Goal: Task Accomplishment & Management: Use online tool/utility

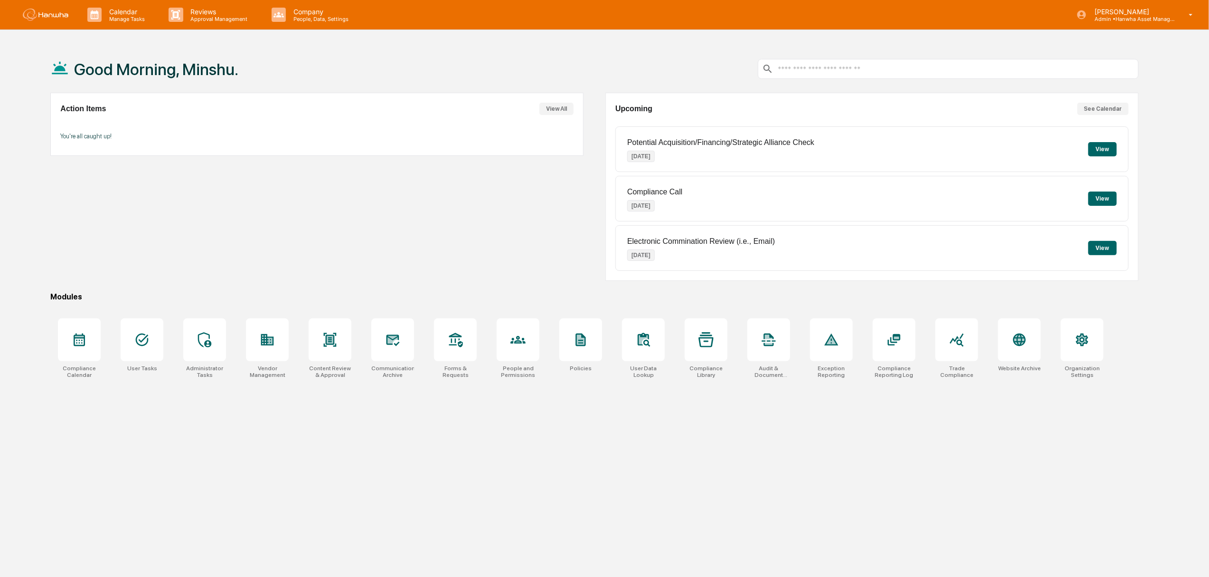
click at [383, 234] on div "Action Items View All You're all caught up!" at bounding box center [316, 187] width 533 height 188
click at [311, 14] on p "Company" at bounding box center [319, 12] width 67 height 8
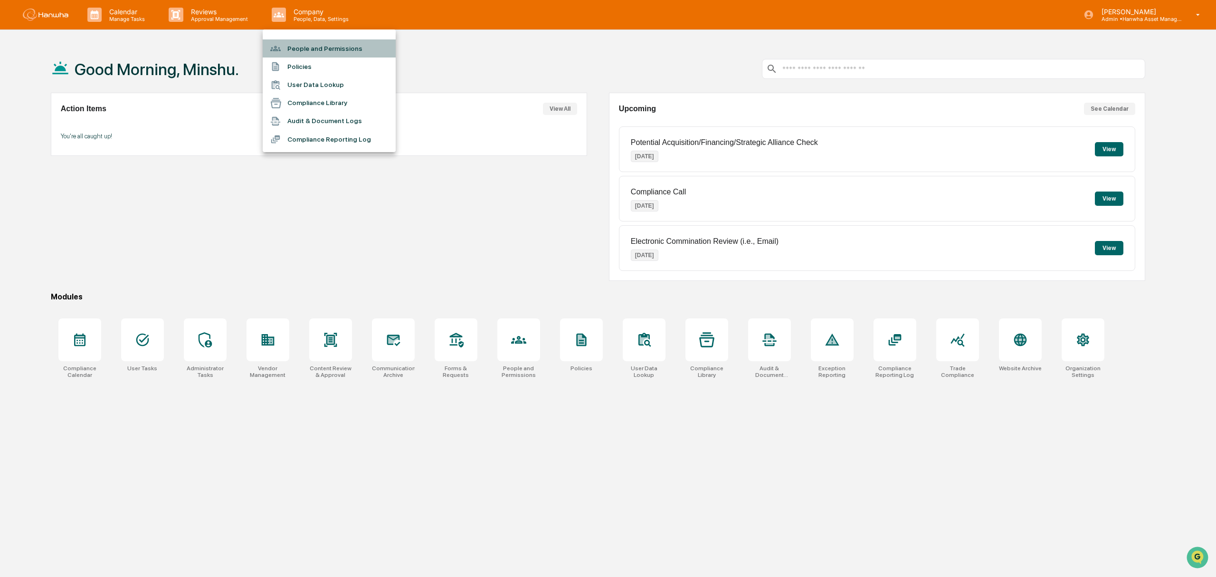
click at [320, 44] on li "People and Permissions" at bounding box center [329, 48] width 133 height 18
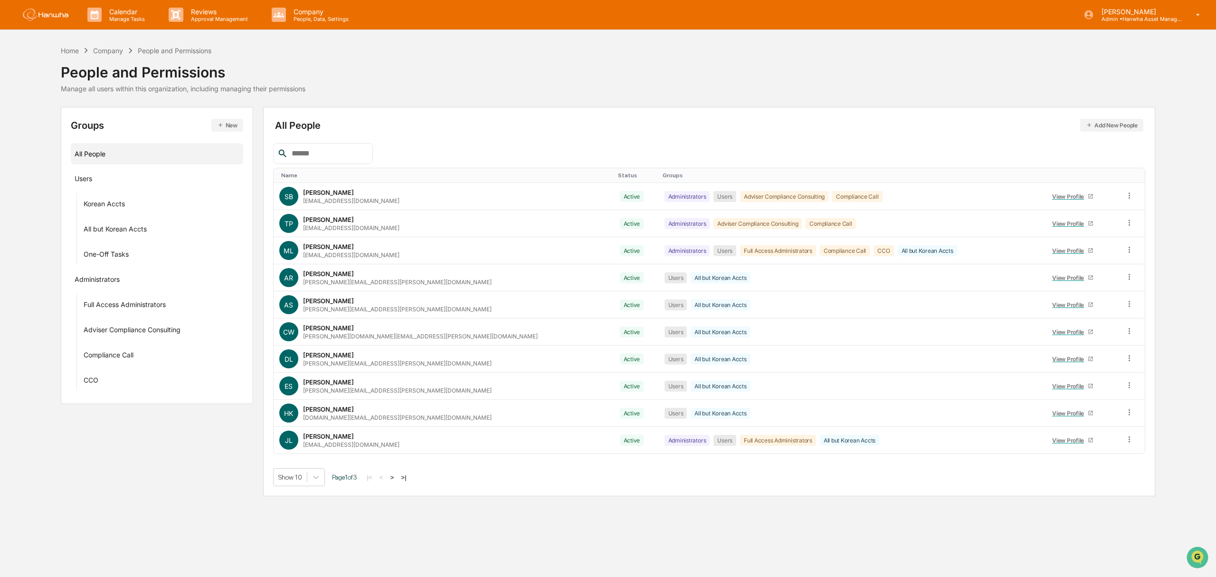
click at [351, 151] on input "text" at bounding box center [328, 153] width 81 height 12
click at [1052, 335] on div "View Profile" at bounding box center [1070, 331] width 36 height 7
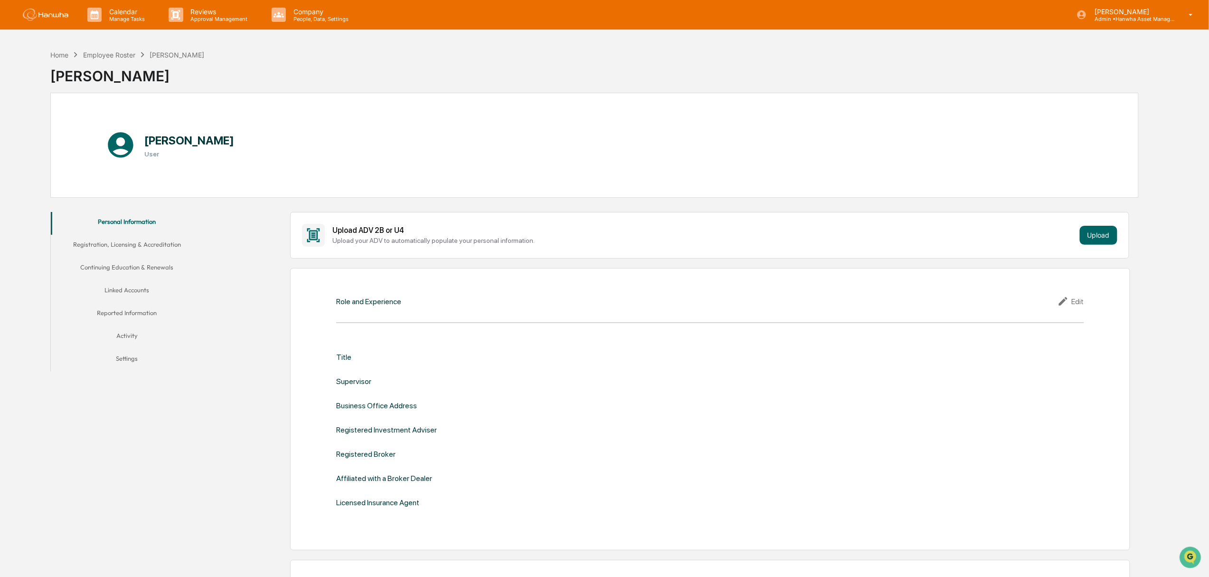
click at [129, 329] on button "Activity" at bounding box center [127, 337] width 152 height 23
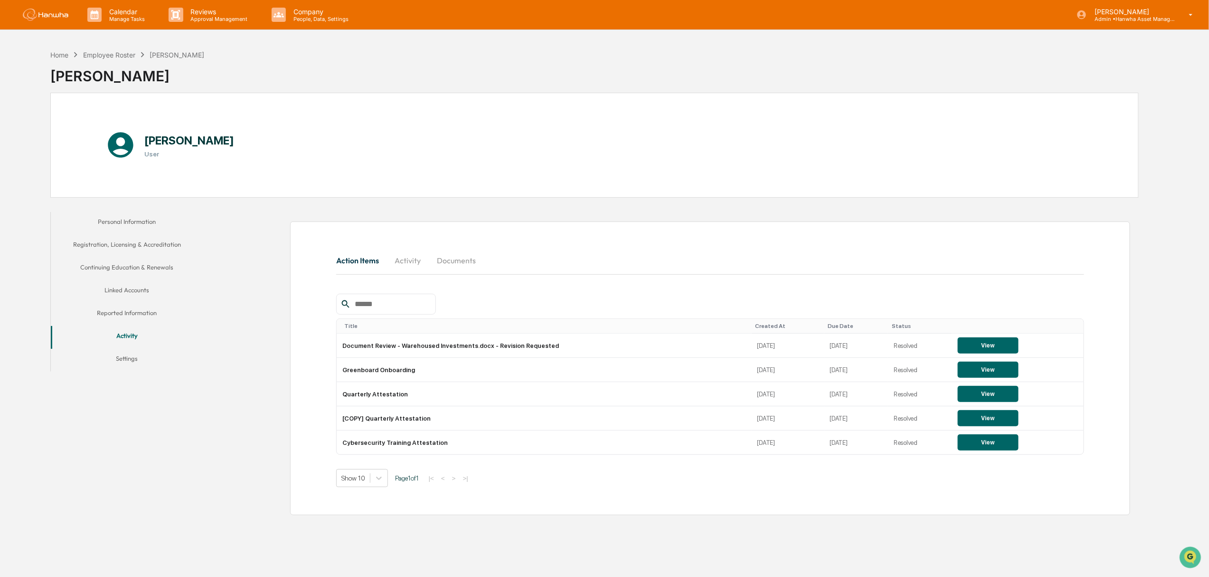
click at [128, 293] on button "Linked Accounts" at bounding box center [127, 291] width 152 height 23
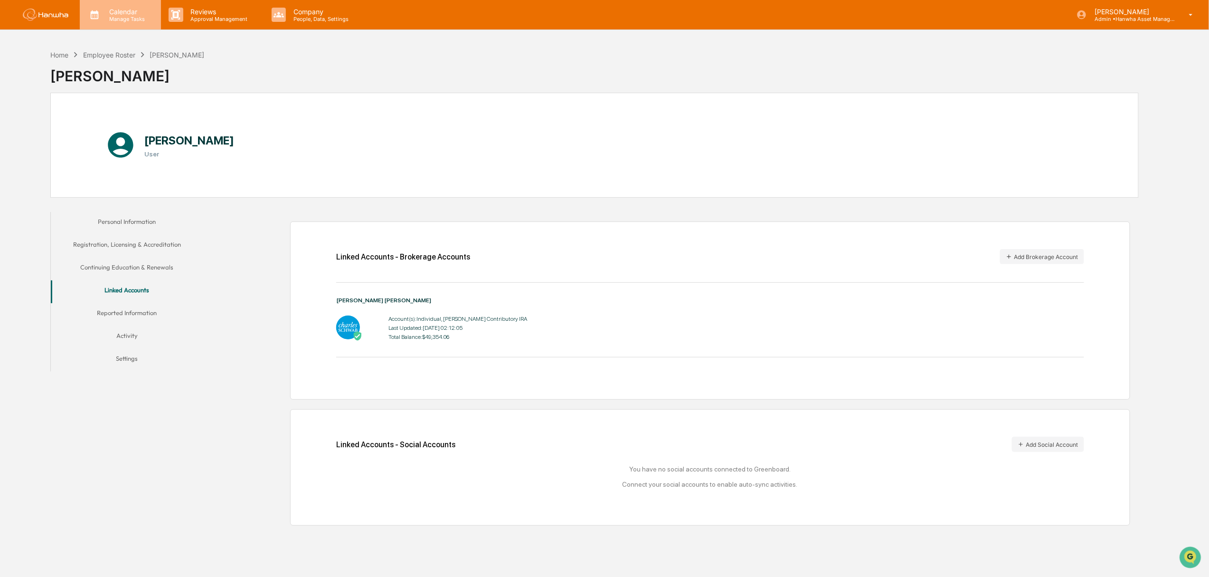
click at [133, 19] on p "Manage Tasks" at bounding box center [126, 19] width 48 height 7
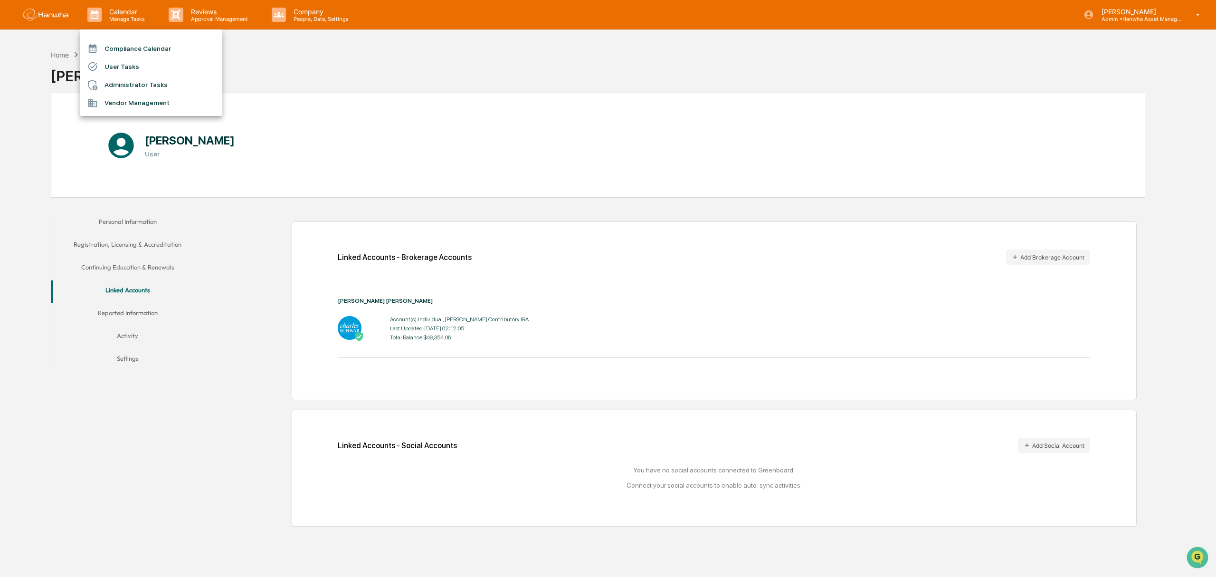
click at [213, 13] on div at bounding box center [608, 288] width 1216 height 577
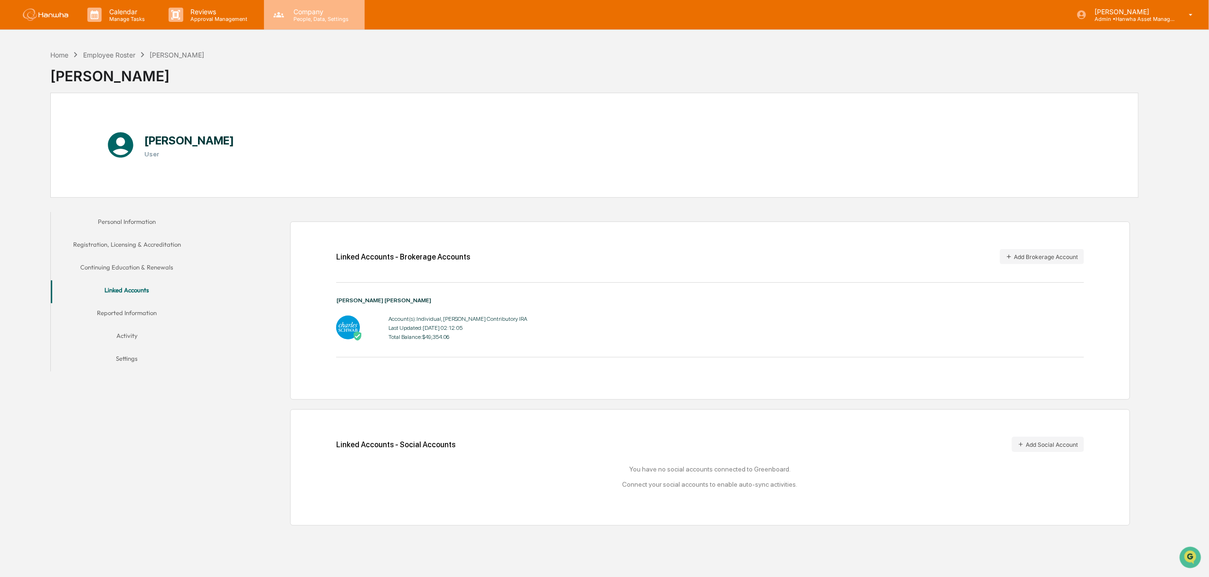
click at [316, 14] on p "Company" at bounding box center [319, 12] width 67 height 8
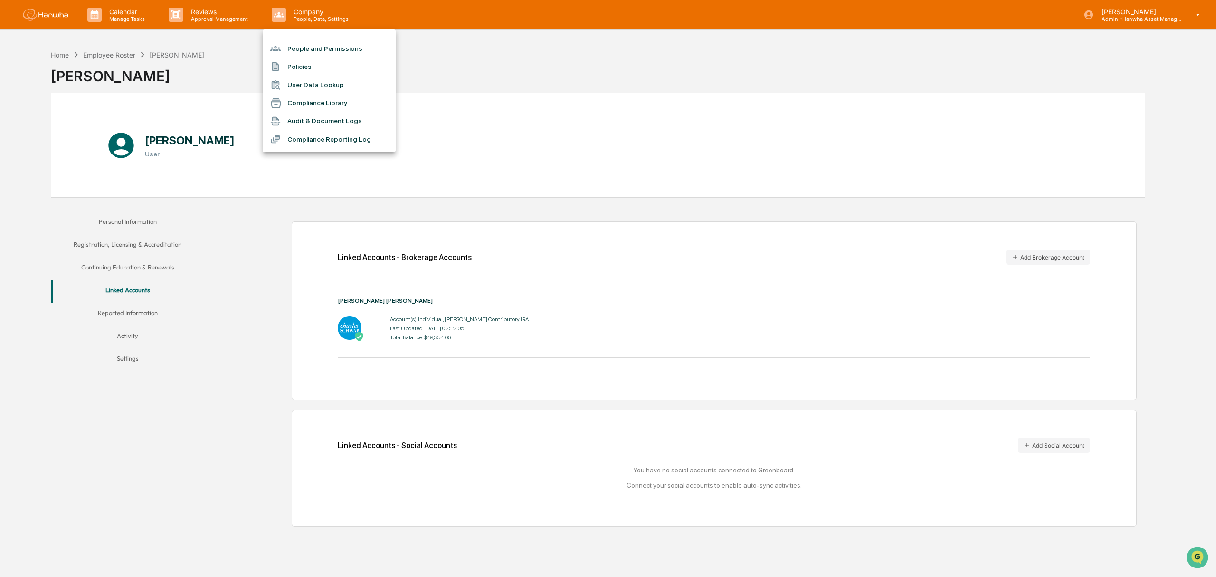
click at [324, 85] on li "User Data Lookup" at bounding box center [329, 85] width 133 height 18
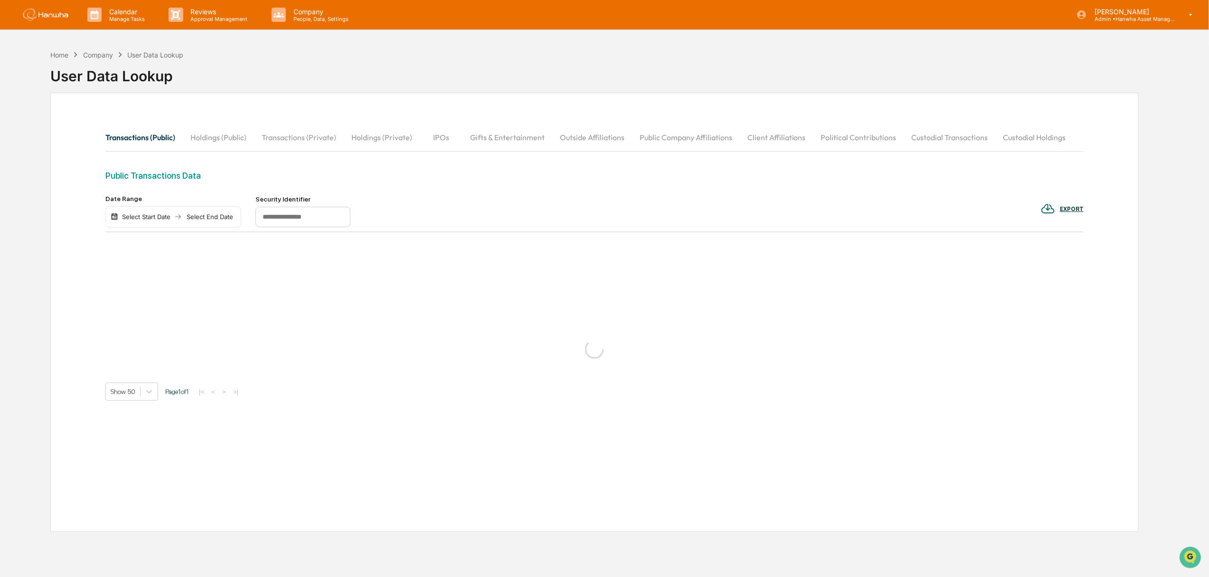
click at [327, 211] on input "text" at bounding box center [303, 217] width 95 height 21
type input "***"
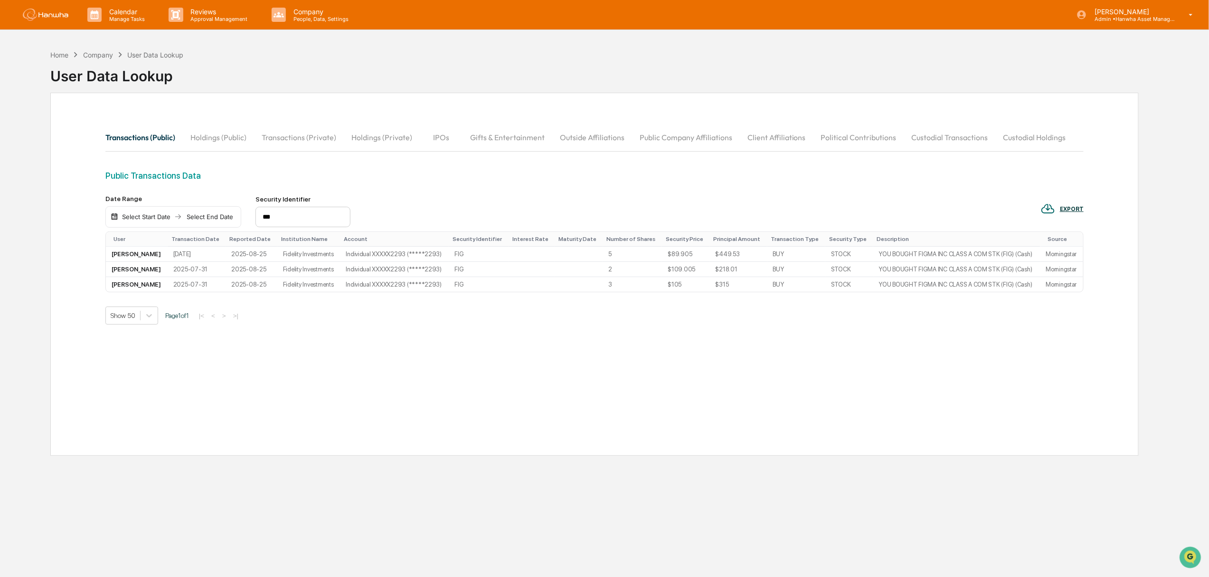
click at [223, 136] on button "Holdings (Public)" at bounding box center [218, 137] width 71 height 23
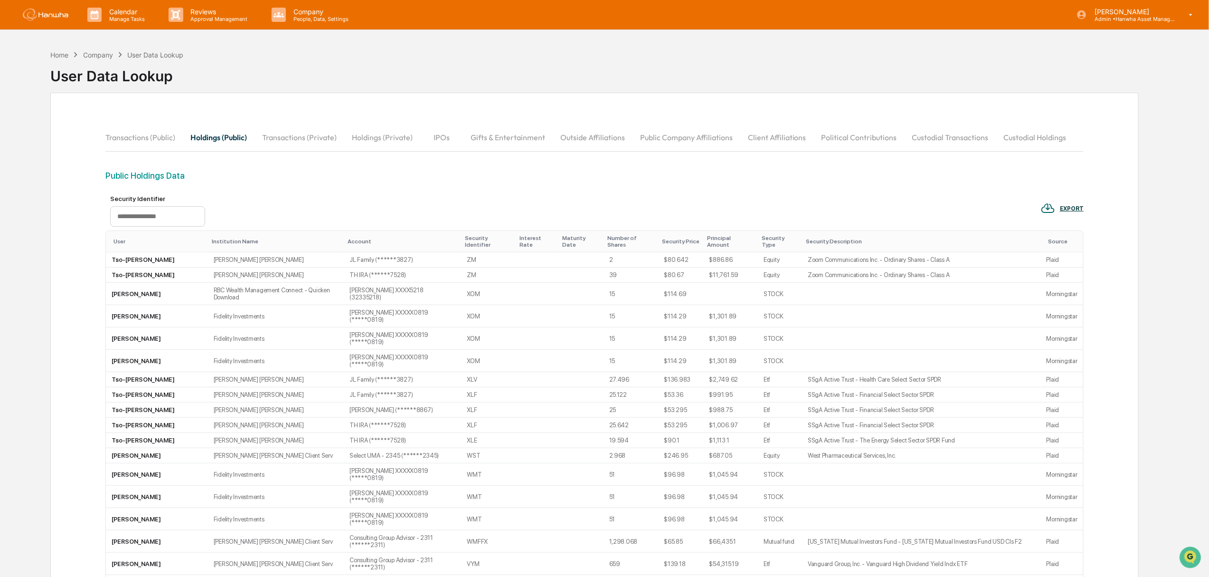
click at [157, 217] on input "text" at bounding box center [157, 216] width 95 height 21
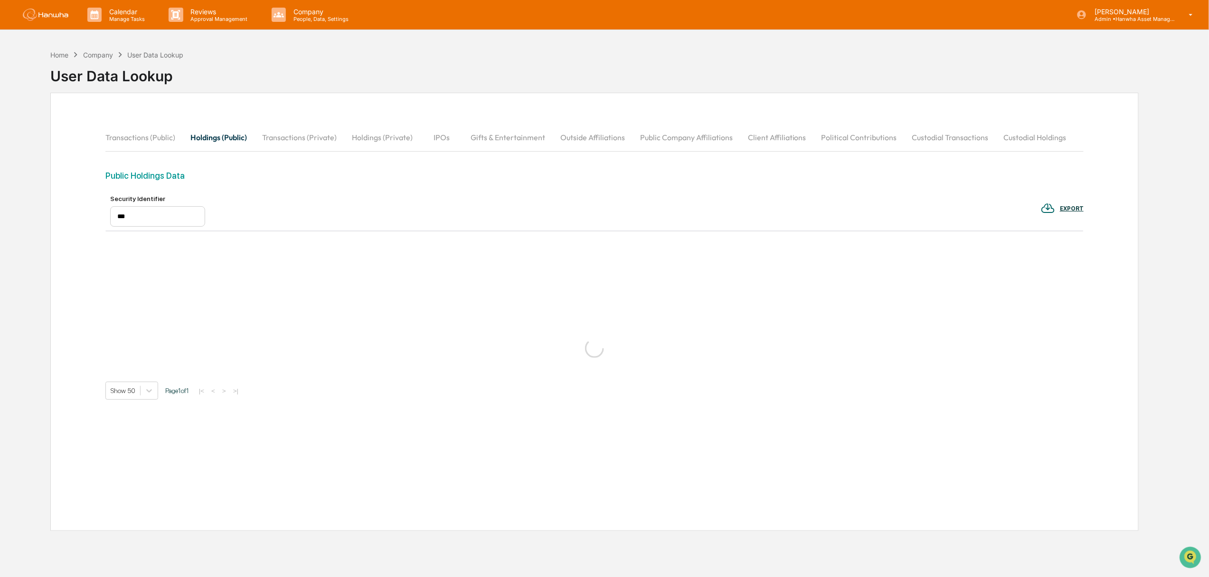
type input "***"
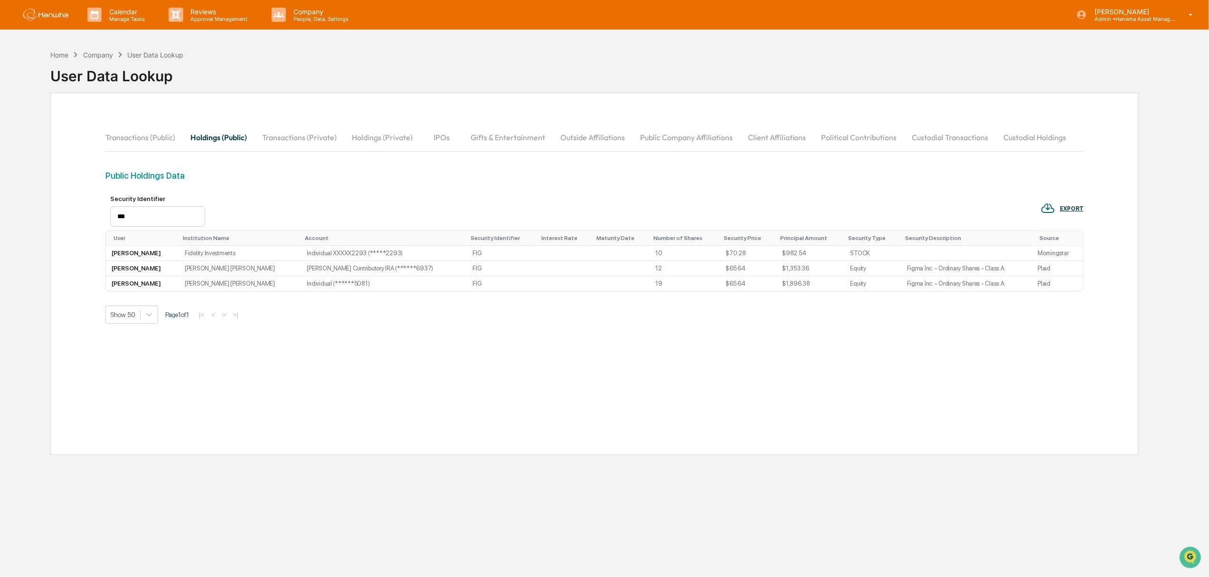
click at [303, 137] on button "Transactions (Private)" at bounding box center [300, 137] width 90 height 23
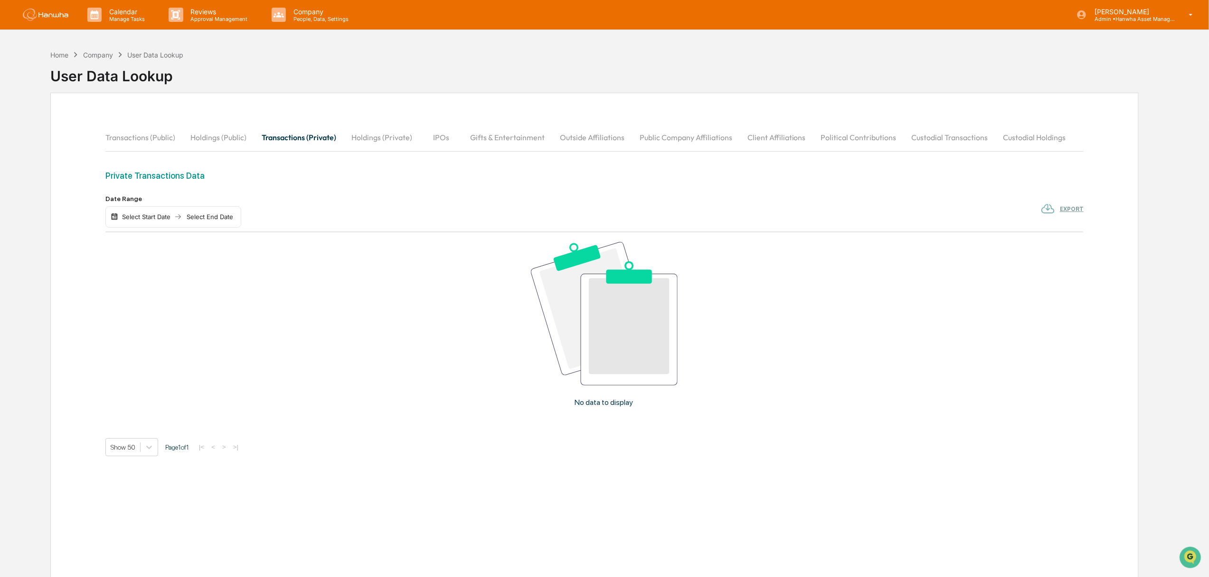
click at [357, 143] on button "Holdings (Private)" at bounding box center [382, 137] width 76 height 23
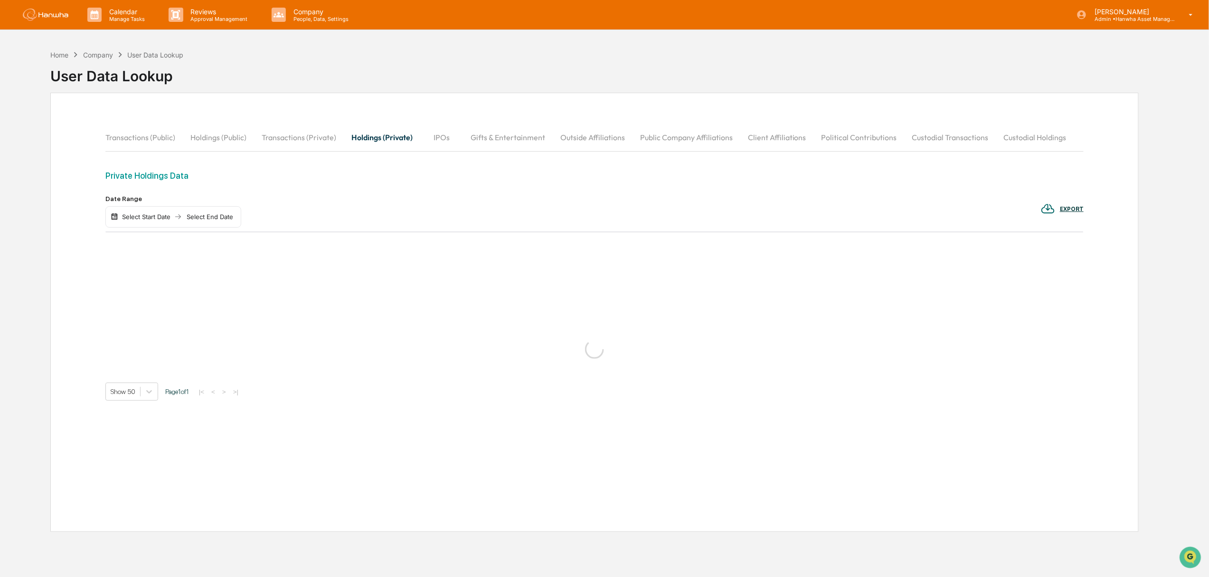
click at [433, 137] on button "IPOs" at bounding box center [441, 137] width 43 height 23
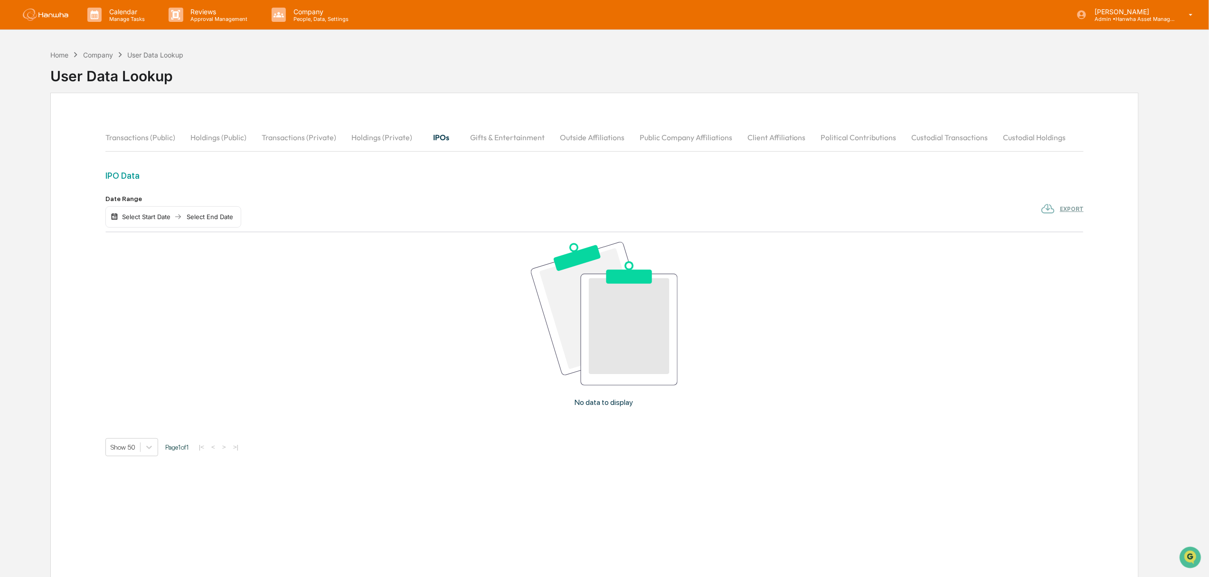
click at [436, 135] on button "IPOs" at bounding box center [441, 137] width 43 height 23
click at [138, 132] on button "Transactions (Public)" at bounding box center [143, 137] width 77 height 23
